Goal: Information Seeking & Learning: Learn about a topic

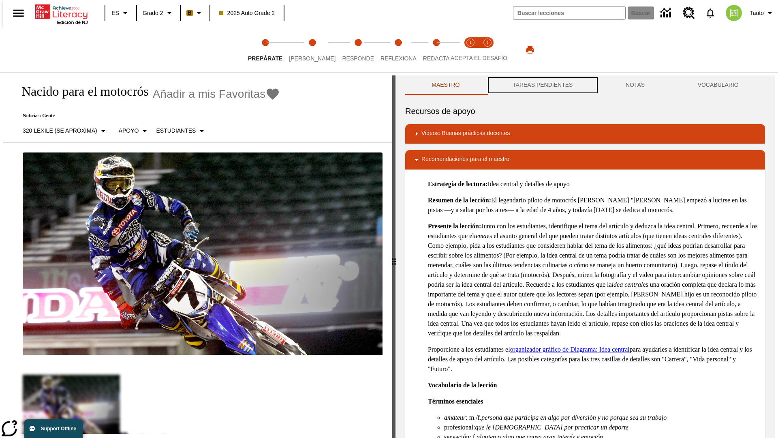
click at [542, 85] on button "TAREAS PENDIENTES" at bounding box center [542, 84] width 113 height 19
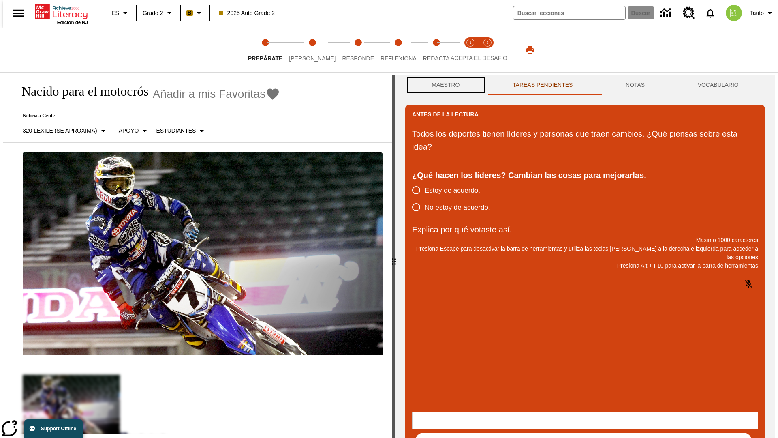
scroll to position [0, 0]
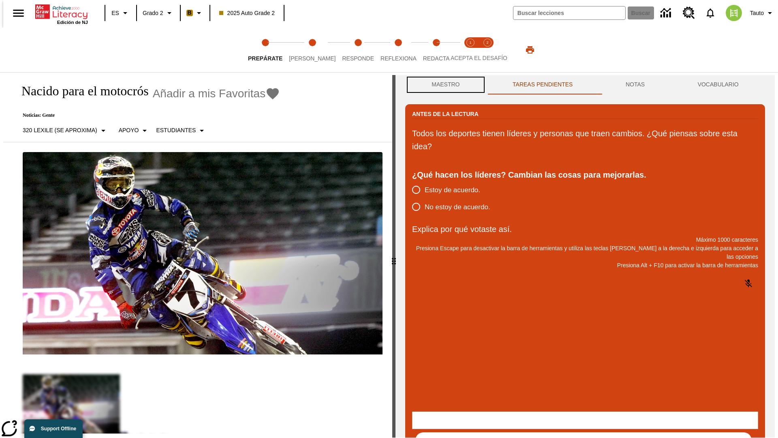
click at [443, 85] on button "Maestro" at bounding box center [445, 84] width 81 height 19
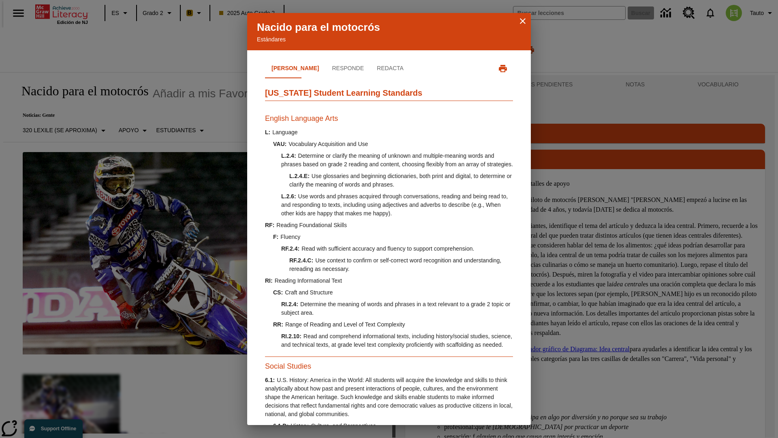
scroll to position [247, 0]
